Goal: Check status: Check status

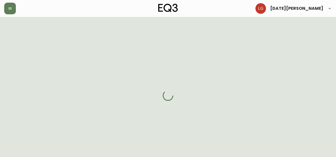
select select "BC"
select select "CA"
select select "CA_EN"
select select "Other"
select select "Architect"
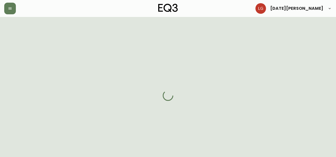
select select "cjw10z96p001r6gs00juufhhe"
select select "false"
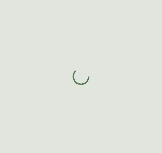
select select "BC"
select select "CA"
select select "CA_EN"
select select "Other"
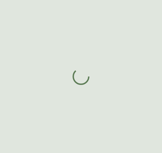
select select "false"
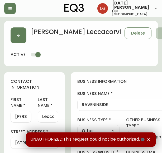
type input "EQ3 [GEOGRAPHIC_DATA]"
select select "cjw10z96p001r6gs00juufhhe"
